Goal: Check status: Check status

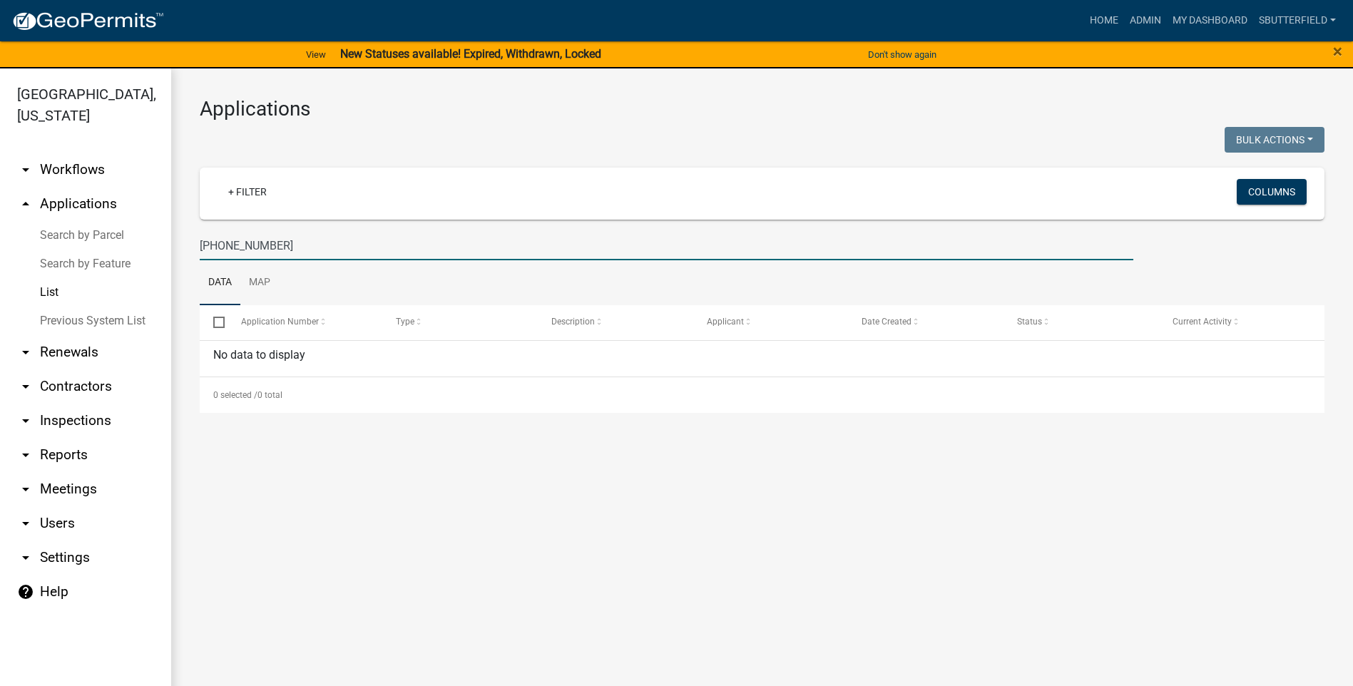
click at [56, 295] on link "List" at bounding box center [85, 292] width 171 height 29
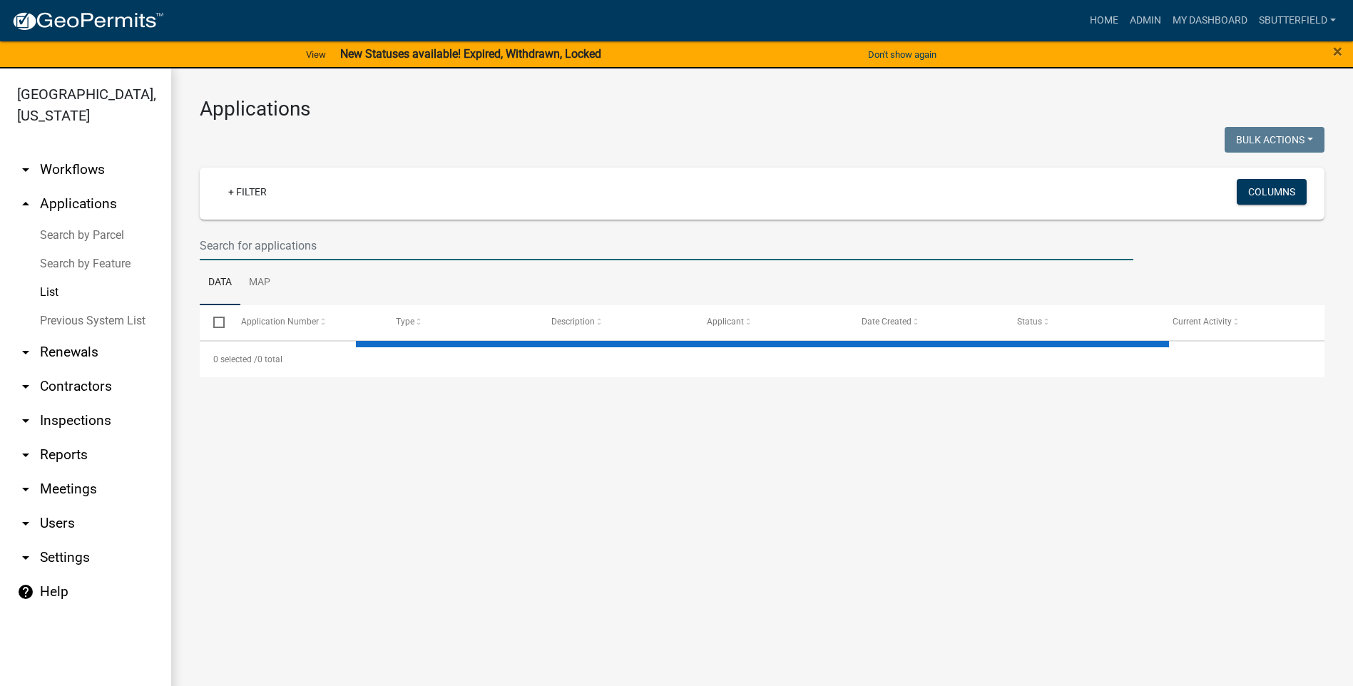
select select "1: 25"
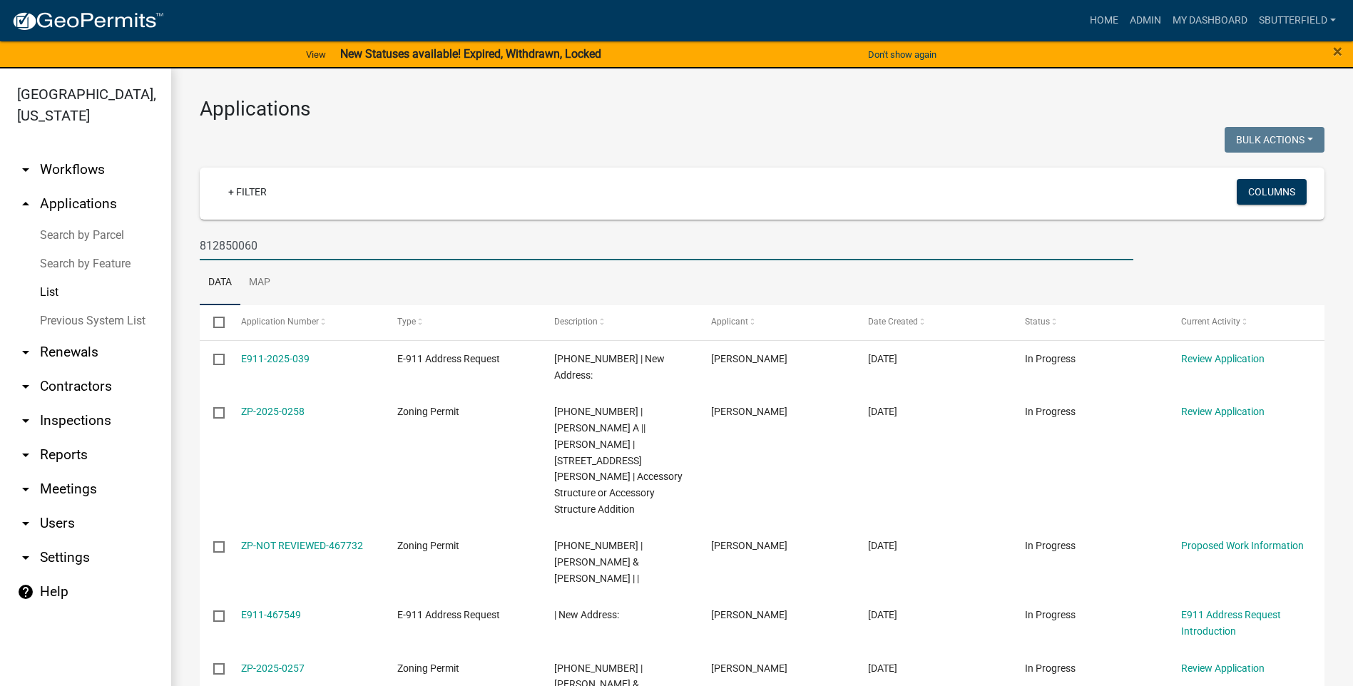
type input "812850060"
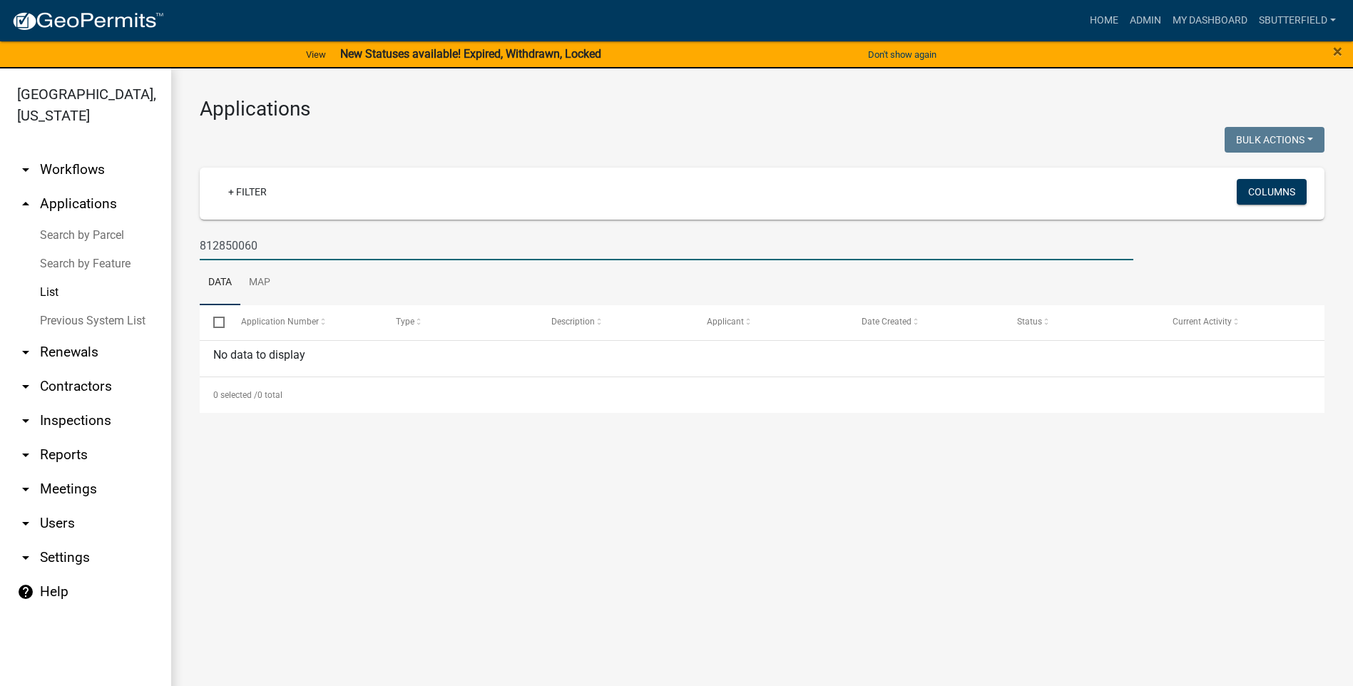
drag, startPoint x: 275, startPoint y: 243, endPoint x: 184, endPoint y: 240, distance: 90.6
click at [184, 240] on div "Applications Bulk Actions Void Expire Lock Withdraw + Filter Columns 812850060 …" at bounding box center [762, 254] width 1182 height 373
click at [23, 201] on icon "arrow_drop_up" at bounding box center [25, 203] width 17 height 17
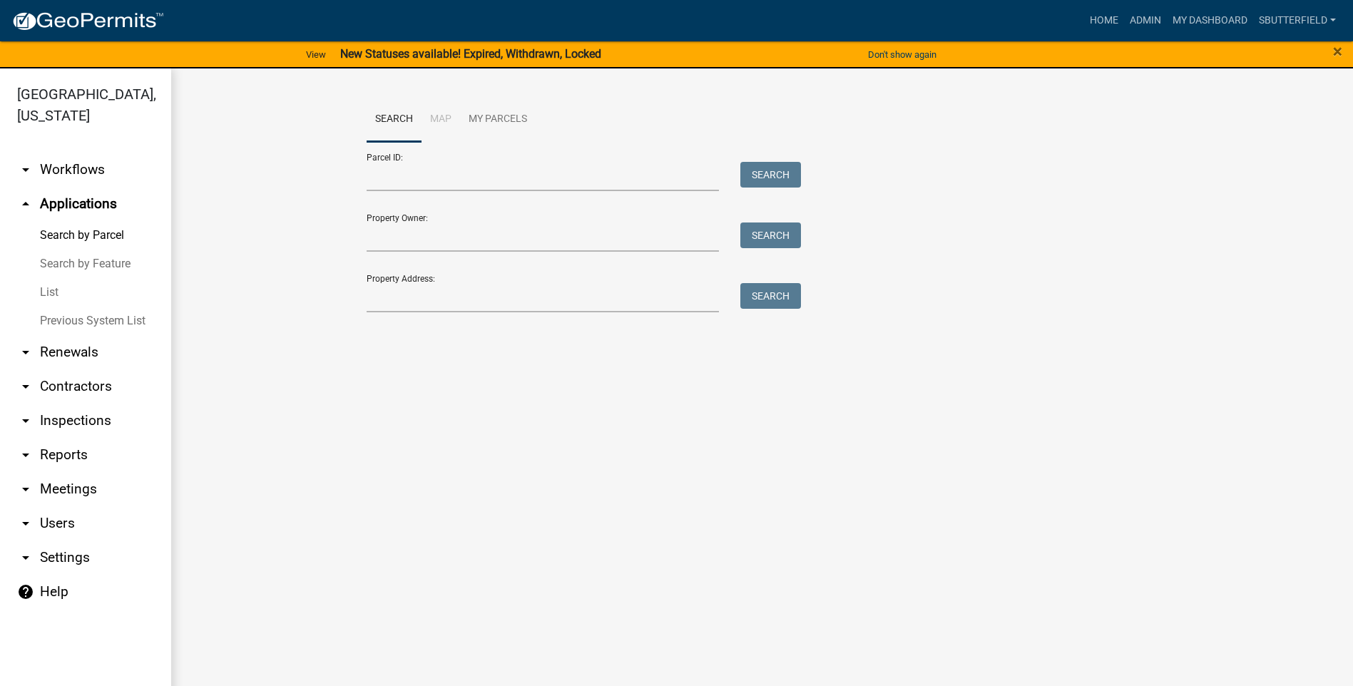
click at [70, 235] on link "Search by Parcel" at bounding box center [85, 235] width 171 height 29
click at [436, 170] on input "Parcel ID:" at bounding box center [543, 176] width 353 height 29
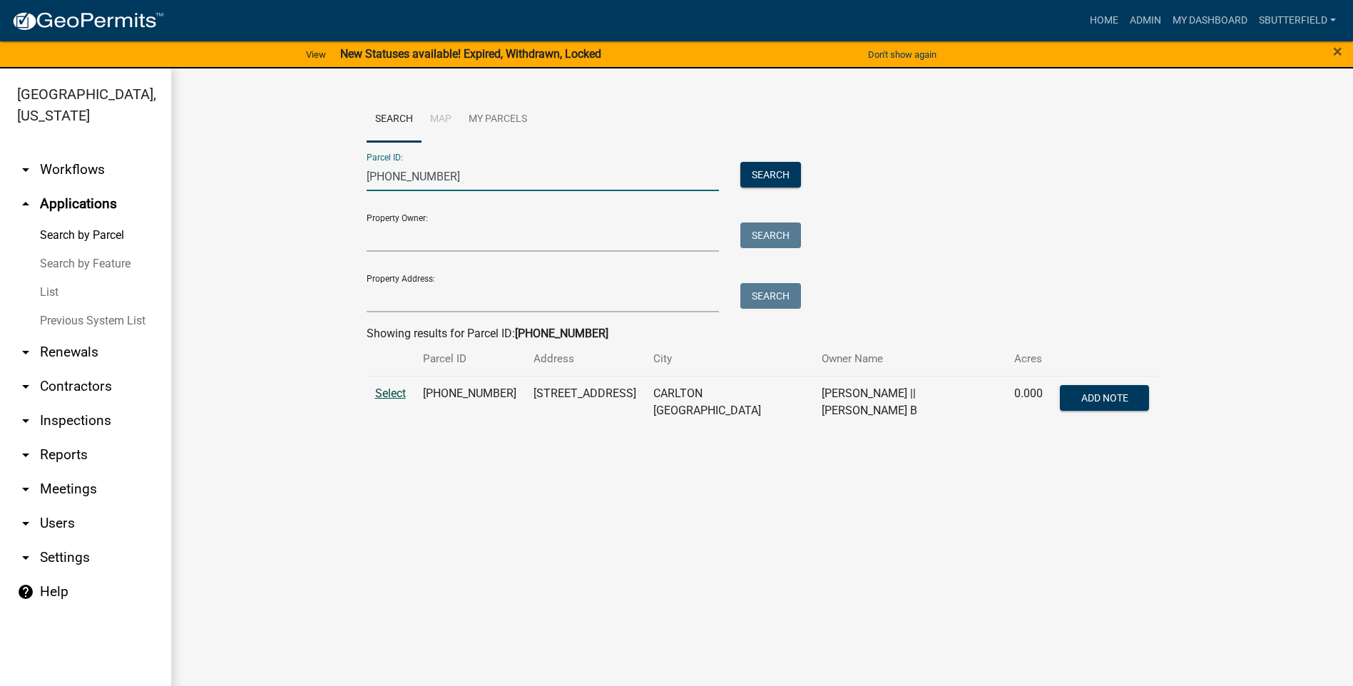
type input "[PHONE_NUMBER]"
click at [397, 393] on span "Select" at bounding box center [390, 394] width 31 height 14
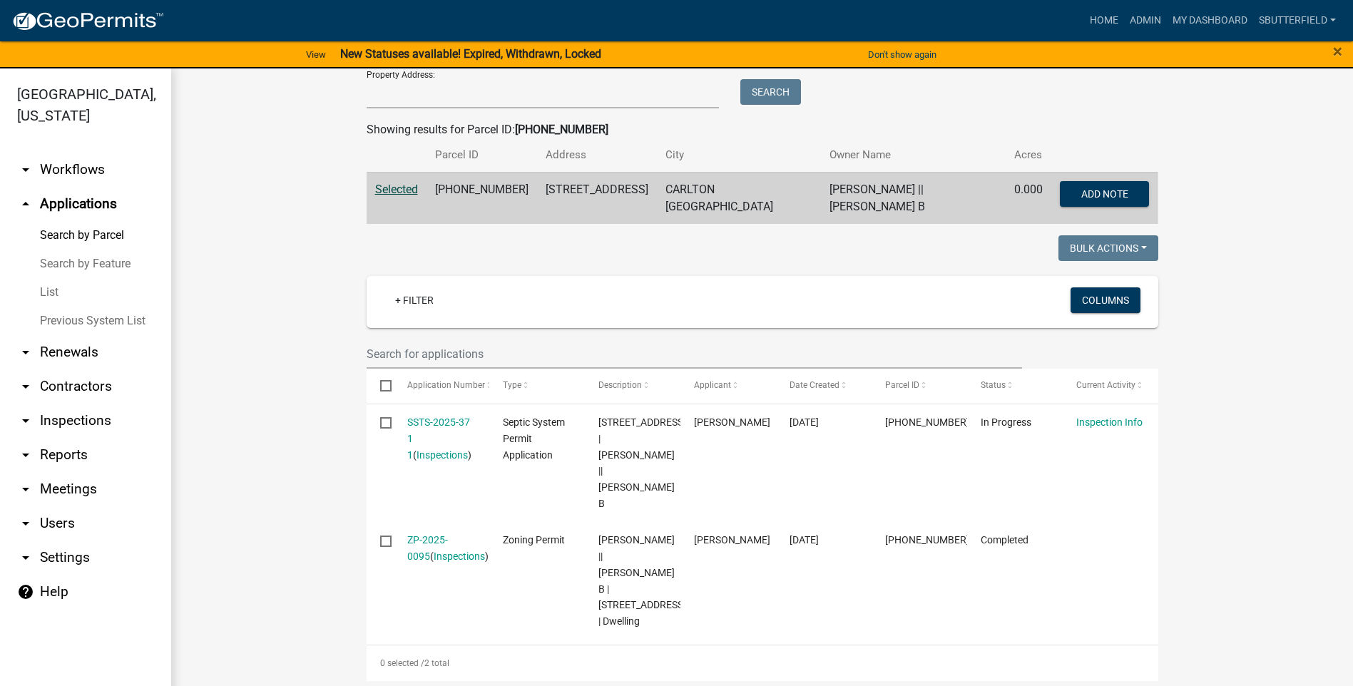
scroll to position [214, 0]
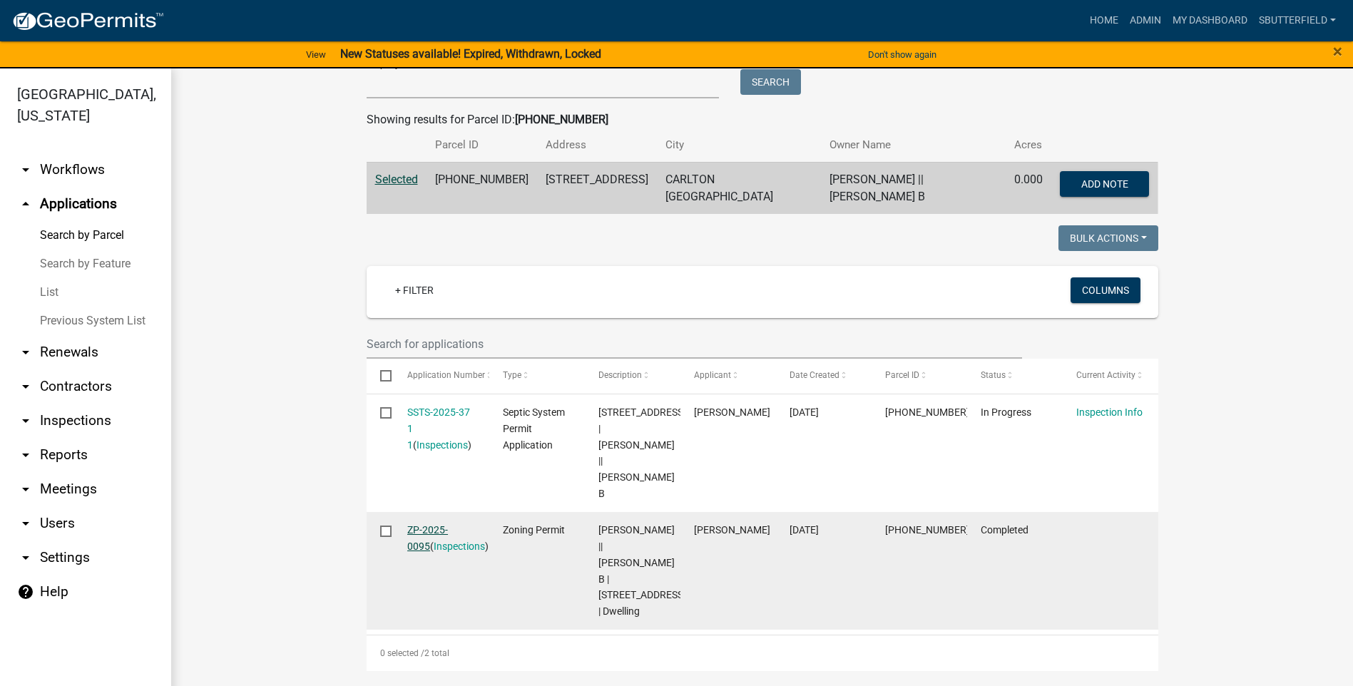
click at [444, 524] on link "ZP-2025-0095" at bounding box center [427, 538] width 41 height 28
